Goal: Ask a question

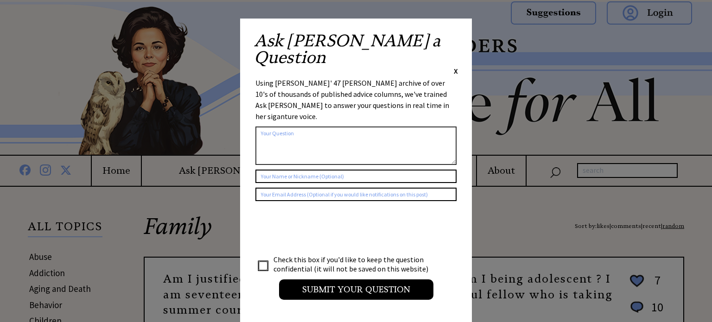
click at [454, 66] on span "X" at bounding box center [456, 70] width 4 height 9
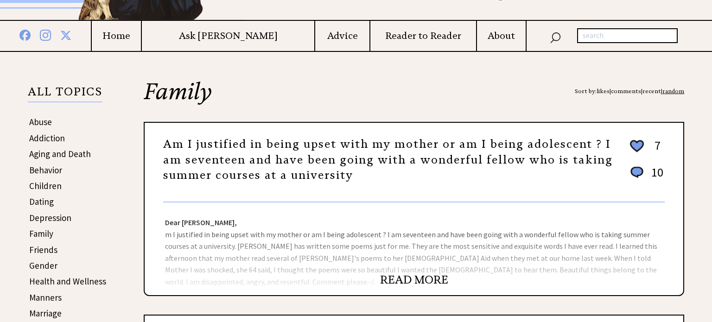
scroll to position [136, 0]
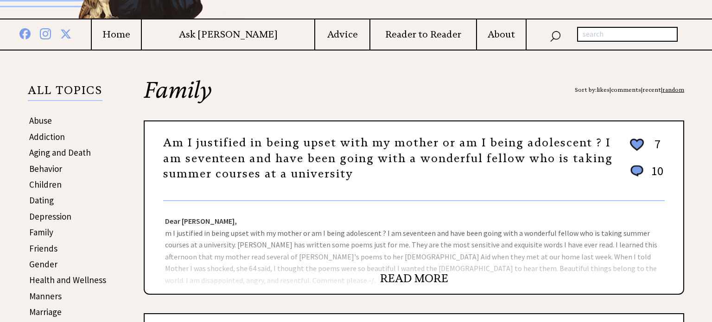
click at [413, 283] on link "READ MORE" at bounding box center [414, 279] width 68 height 14
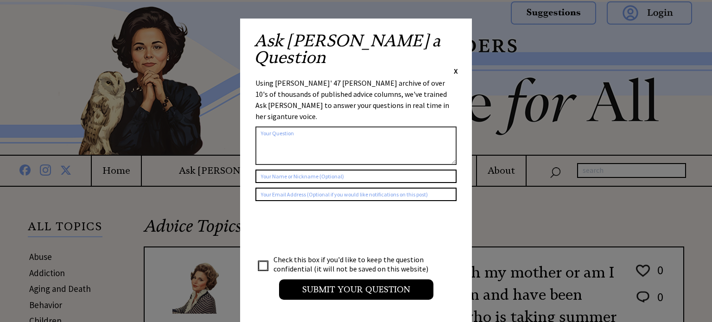
click at [449, 40] on div "Ask [PERSON_NAME] a Question X" at bounding box center [356, 54] width 204 height 44
click at [452, 36] on div "Ask [PERSON_NAME] a Question X" at bounding box center [356, 54] width 204 height 44
click at [457, 66] on span "X" at bounding box center [456, 70] width 4 height 9
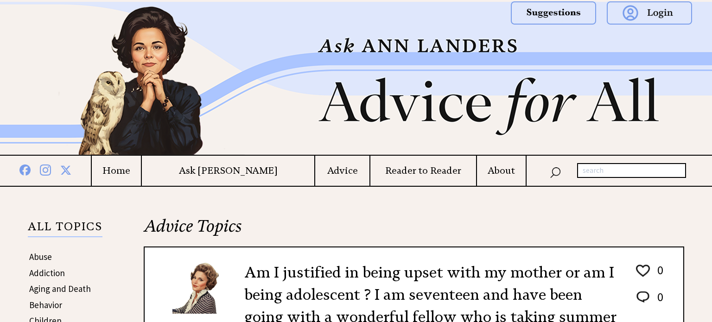
click at [249, 174] on h4 "Ask [PERSON_NAME]" at bounding box center [228, 171] width 172 height 12
